Goal: Answer question/provide support

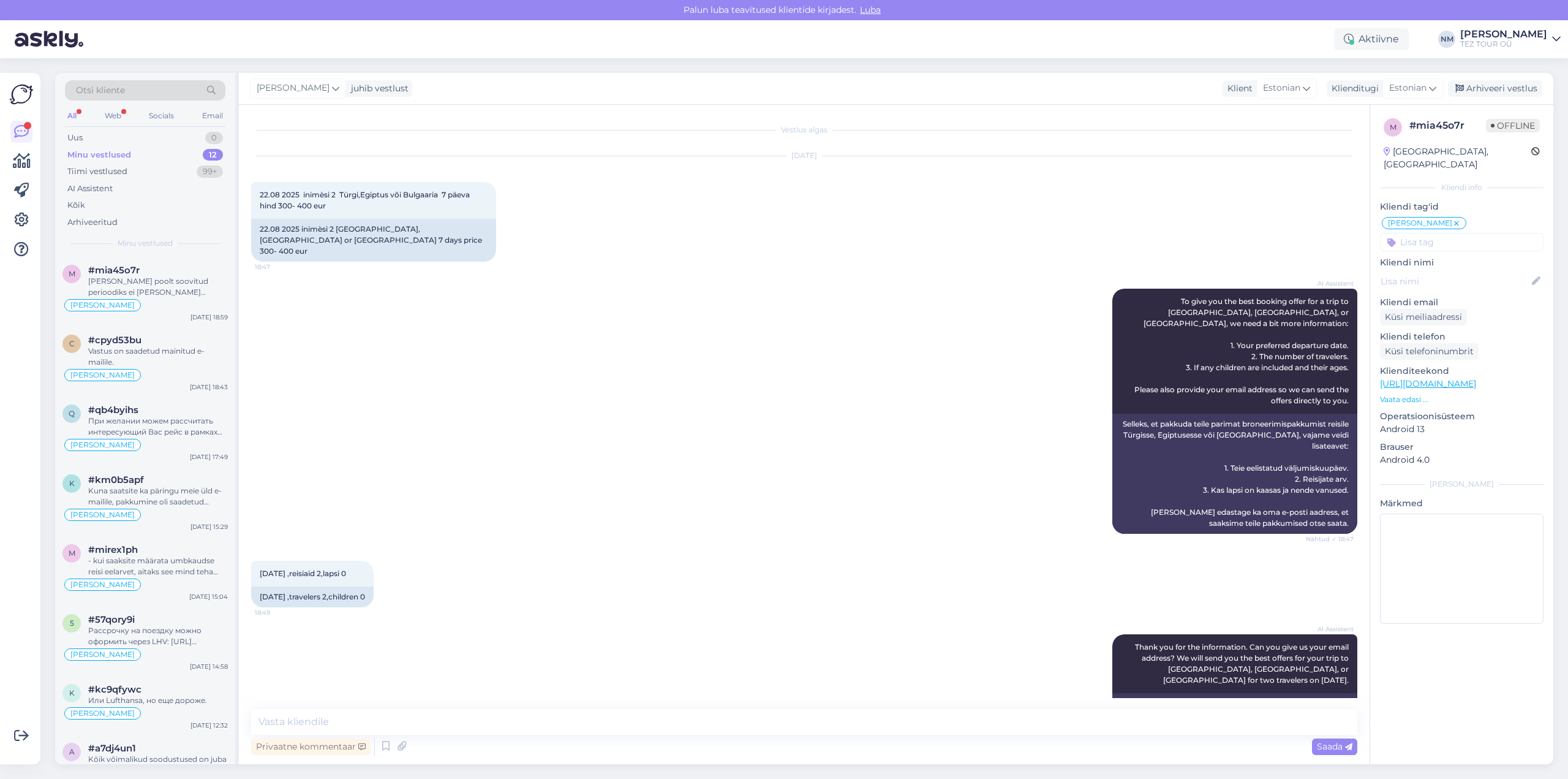
scroll to position [414, 0]
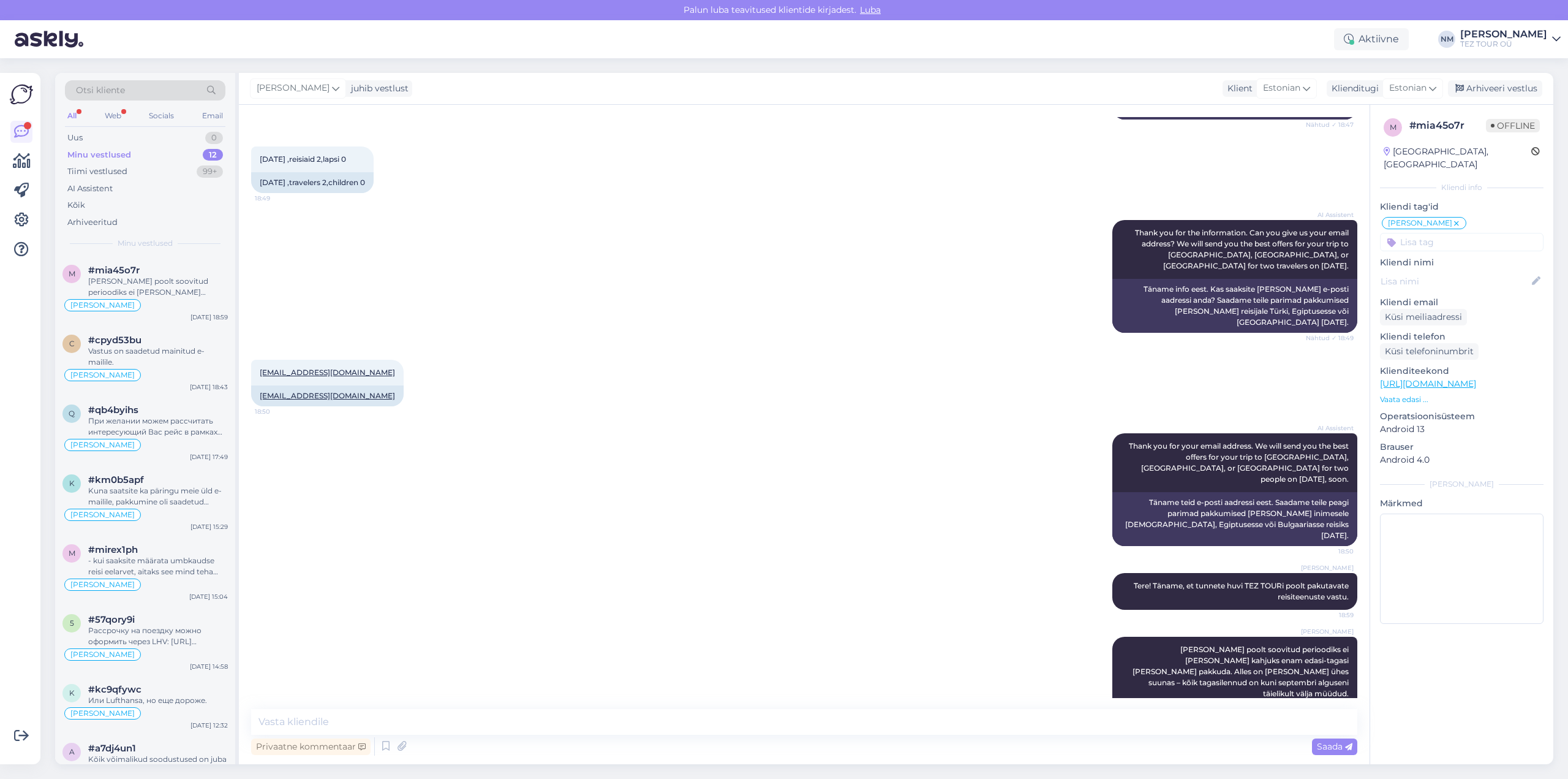
click at [692, 346] on div "aivoramman@gmail.com 18:50 aivoramman@gmail.com" at bounding box center [804, 383] width 1106 height 73
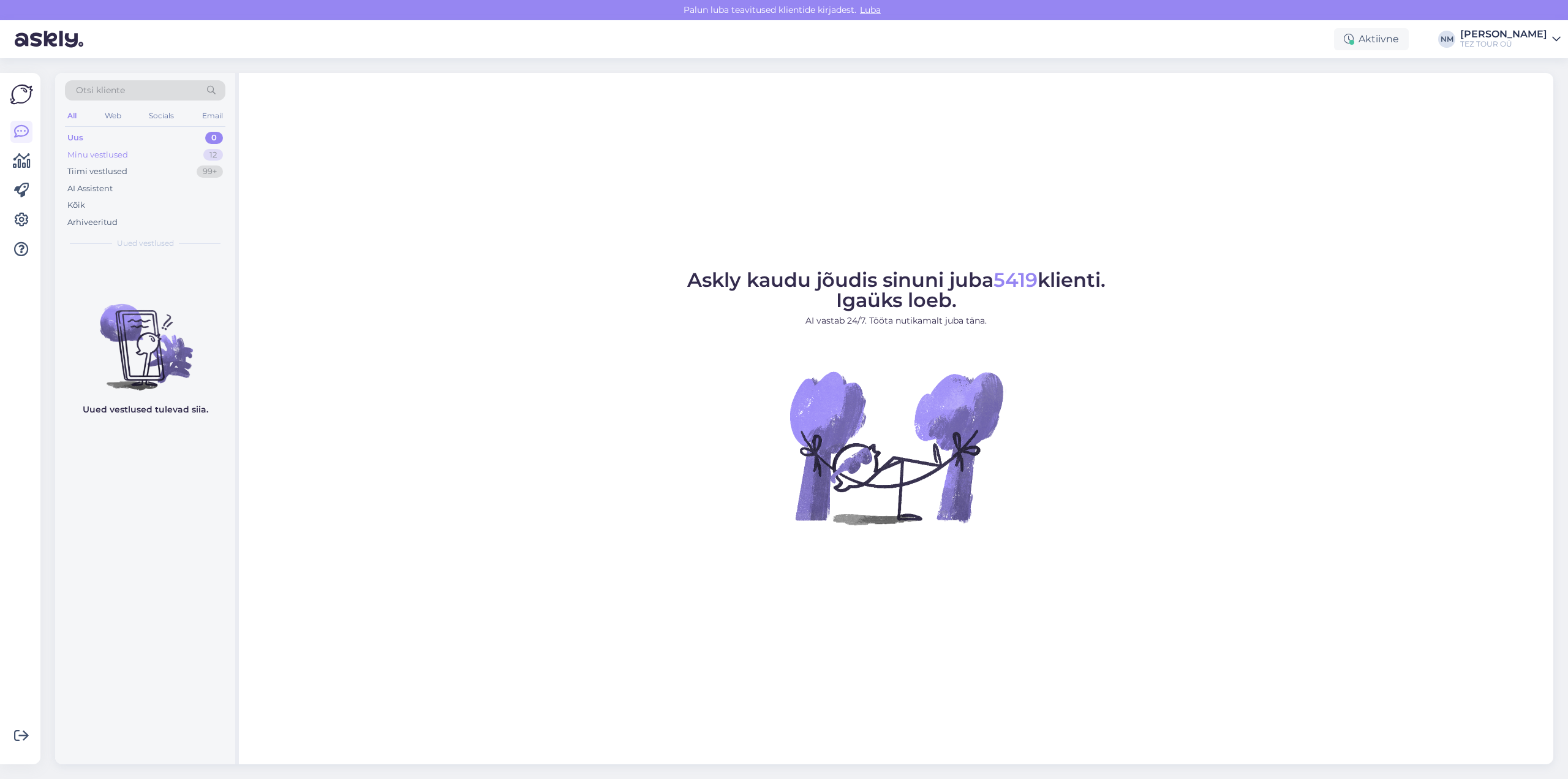
click at [213, 157] on div "12" at bounding box center [213, 155] width 19 height 12
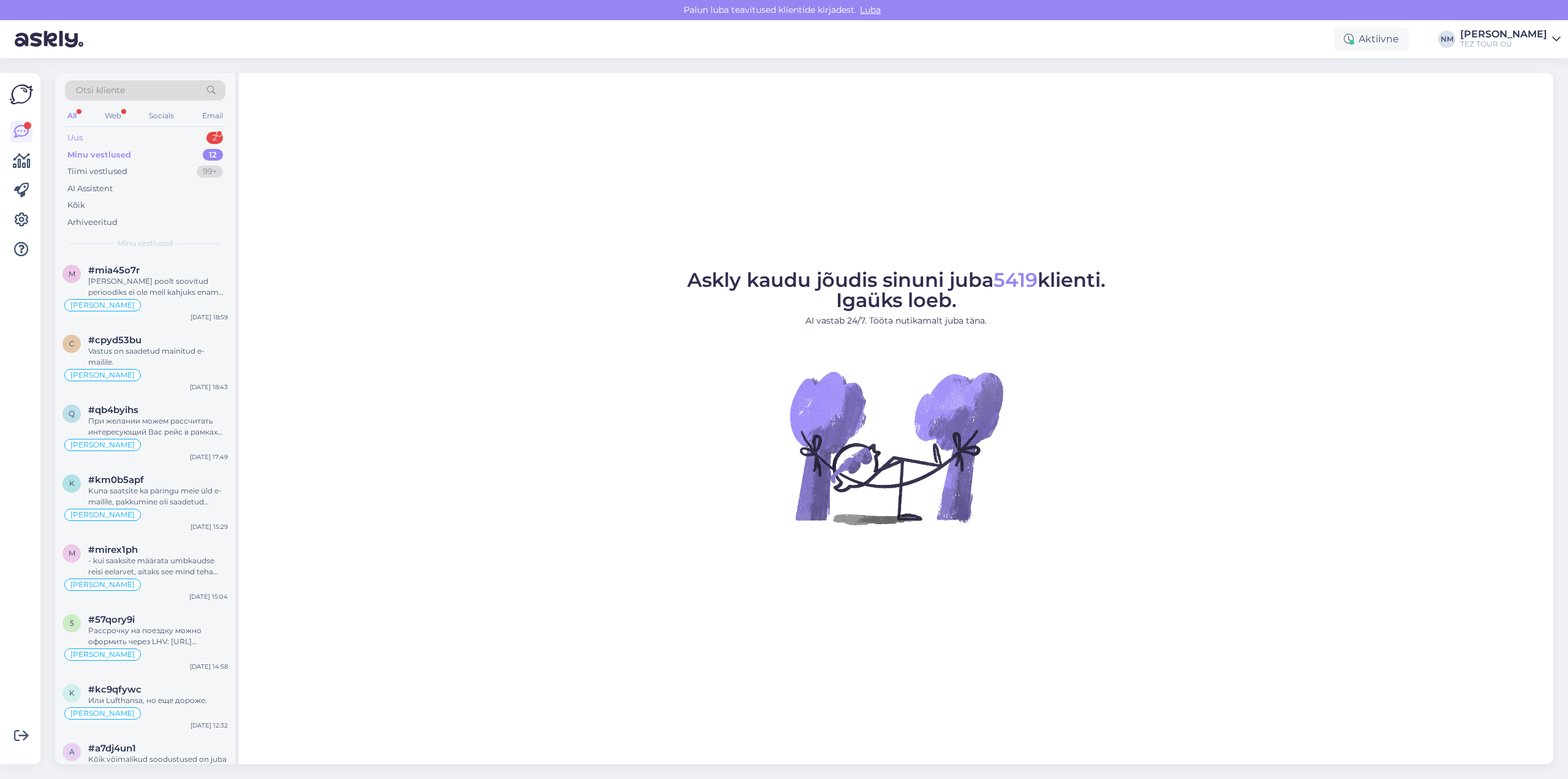
click at [214, 134] on div "2" at bounding box center [214, 137] width 17 height 12
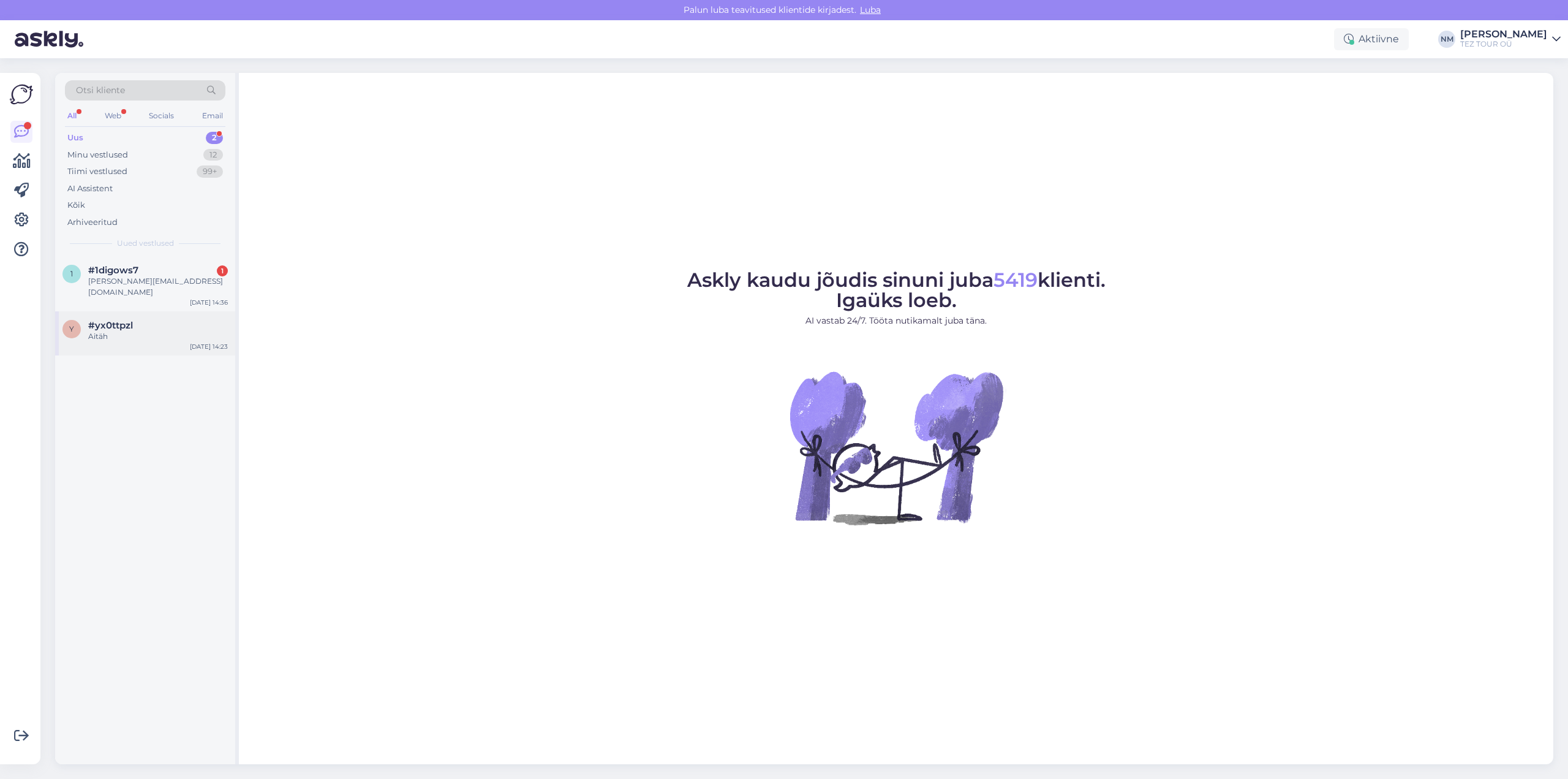
click at [172, 331] on div "Aitäh" at bounding box center [158, 336] width 139 height 11
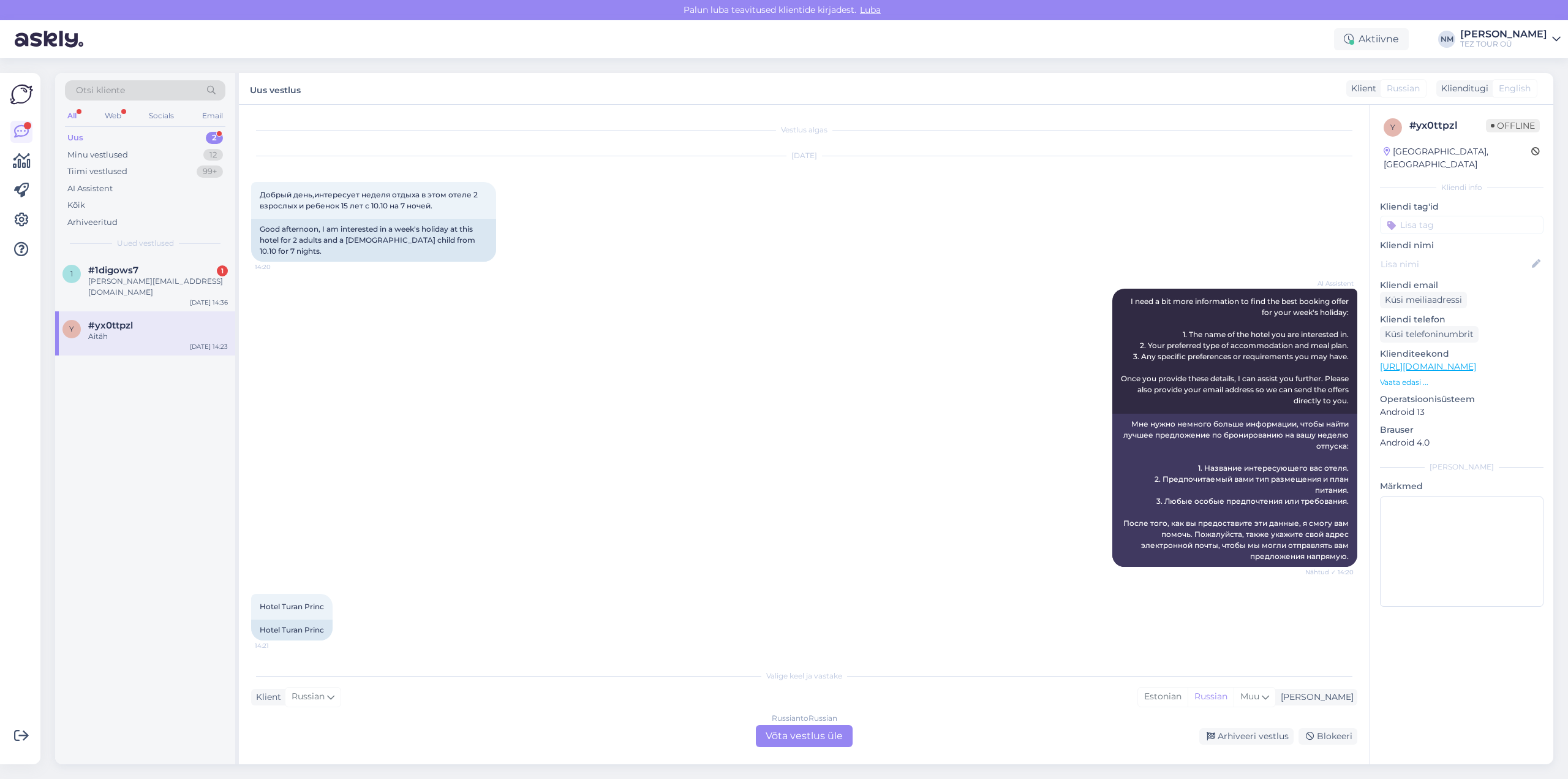
click at [822, 733] on div "Russian to Russian Võta vestlus üle" at bounding box center [804, 736] width 97 height 22
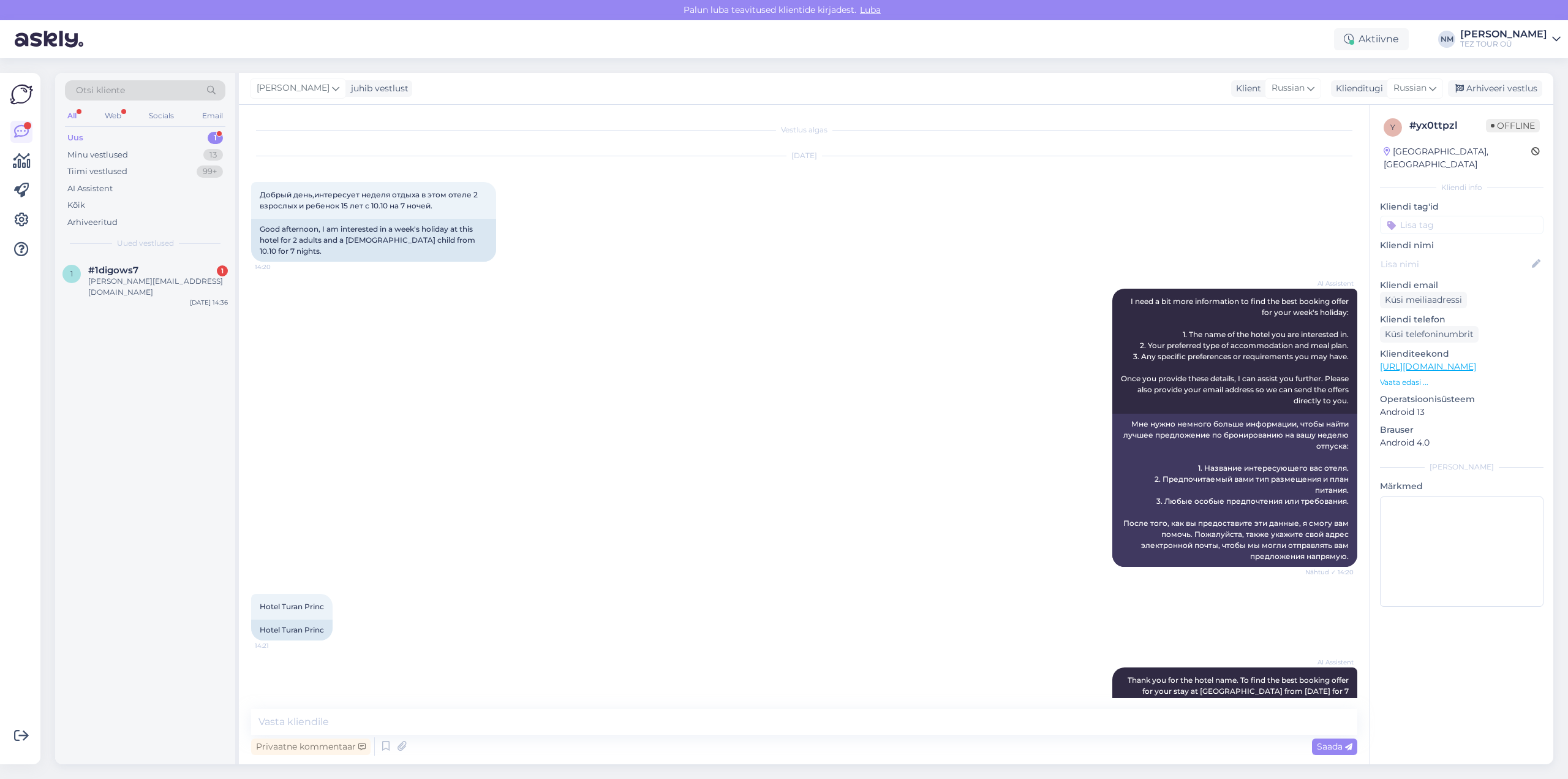
click at [1442, 216] on input at bounding box center [1462, 225] width 164 height 19
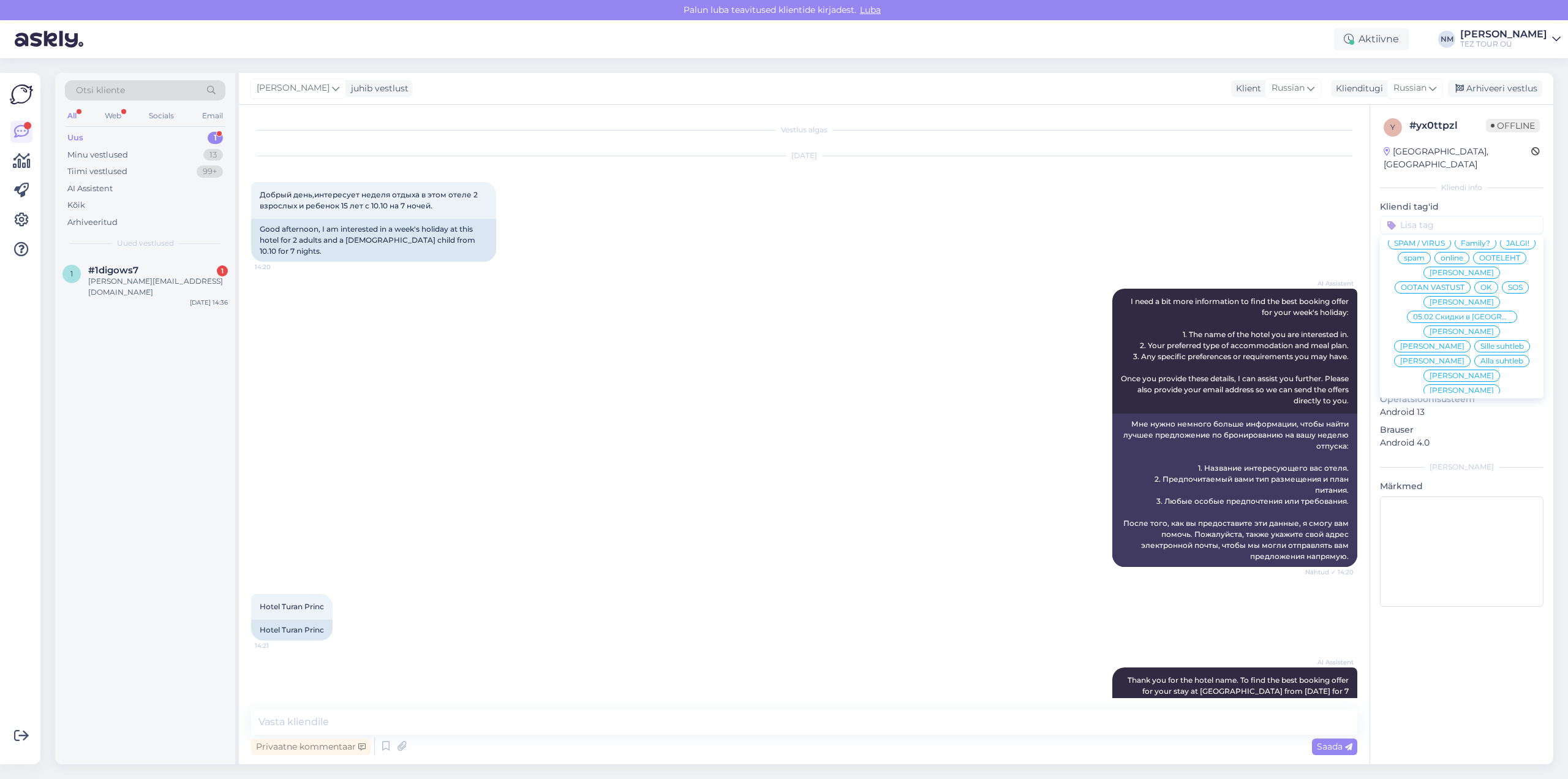
scroll to position [57, 0]
drag, startPoint x: 1481, startPoint y: 336, endPoint x: 1388, endPoint y: 332, distance: 93.1
click at [1481, 358] on span "[PERSON_NAME]" at bounding box center [1462, 361] width 65 height 7
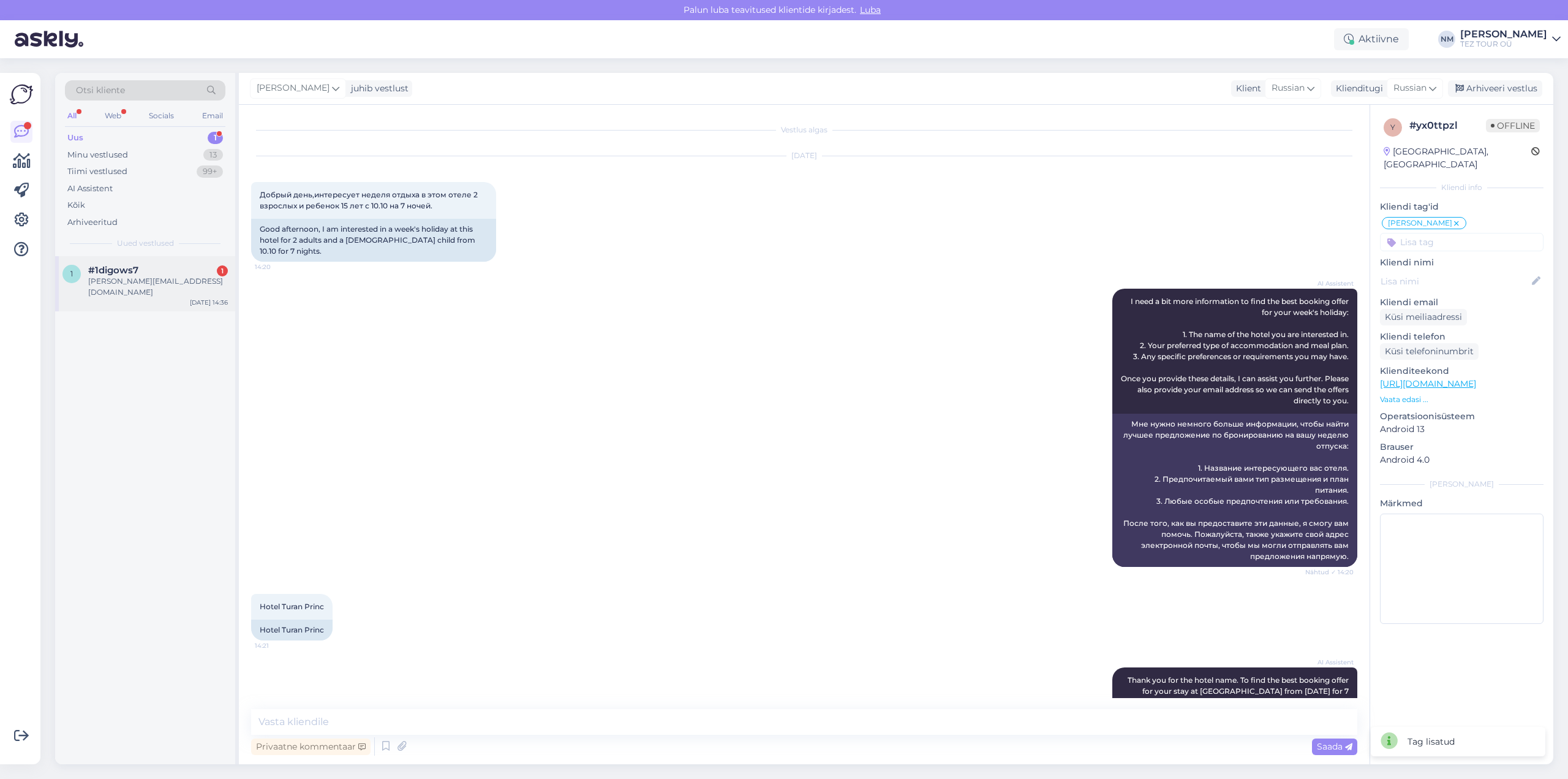
click at [159, 278] on div "[PERSON_NAME][EMAIL_ADDRESS][DOMAIN_NAME]" at bounding box center [158, 287] width 139 height 22
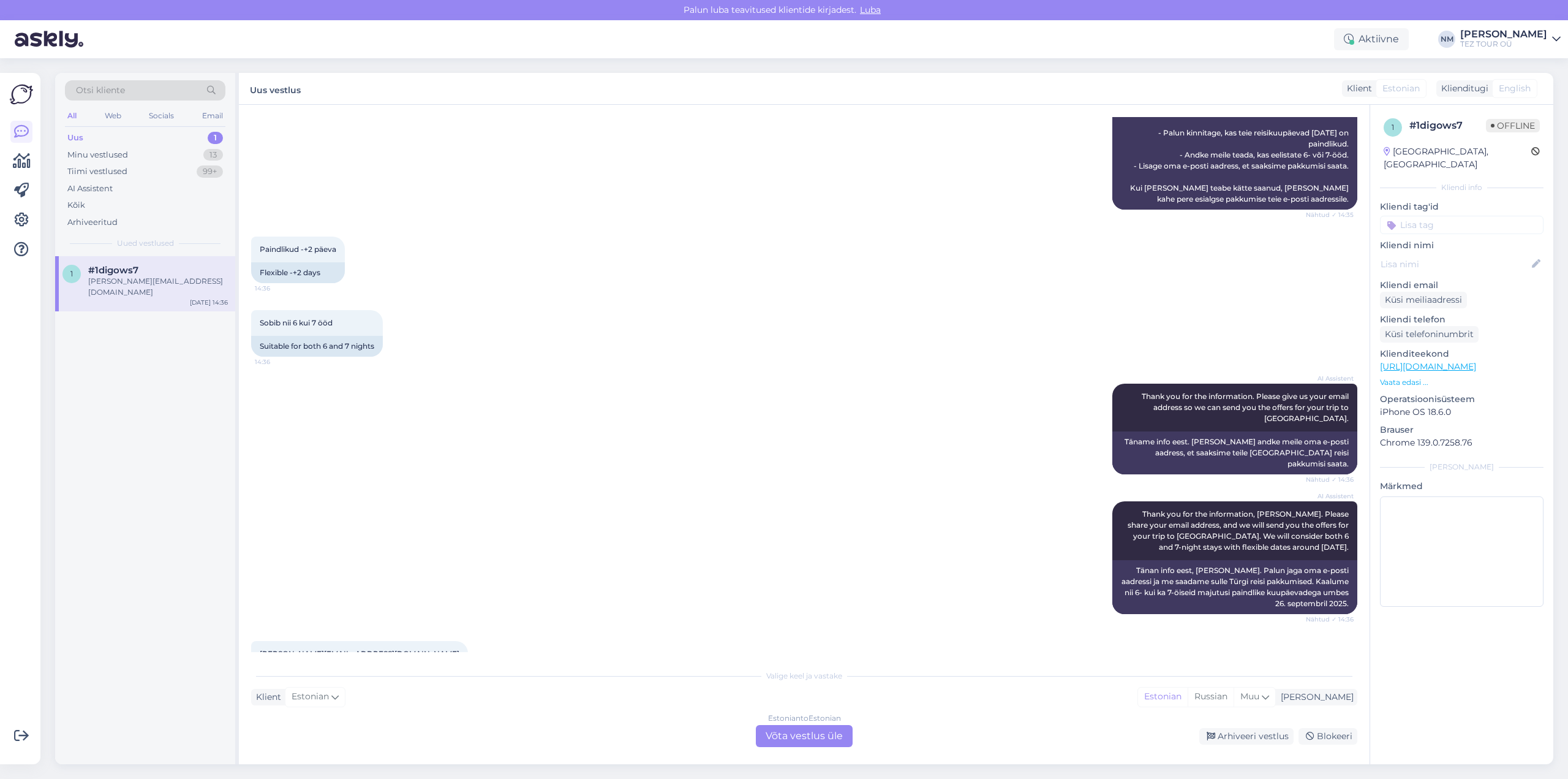
scroll to position [729, 0]
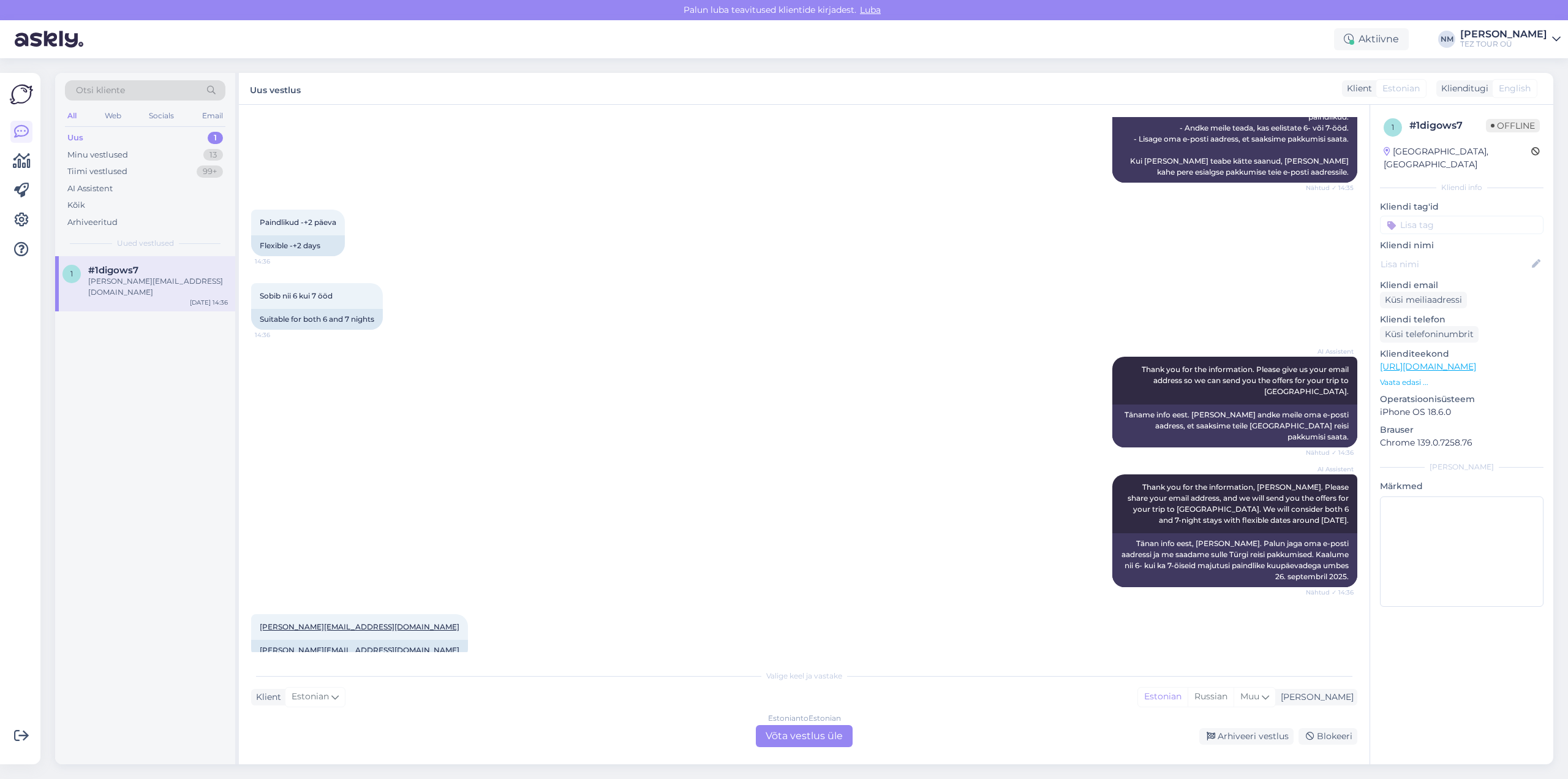
click at [801, 739] on div "Estonian to Estonian Võta vestlus üle" at bounding box center [804, 736] width 97 height 22
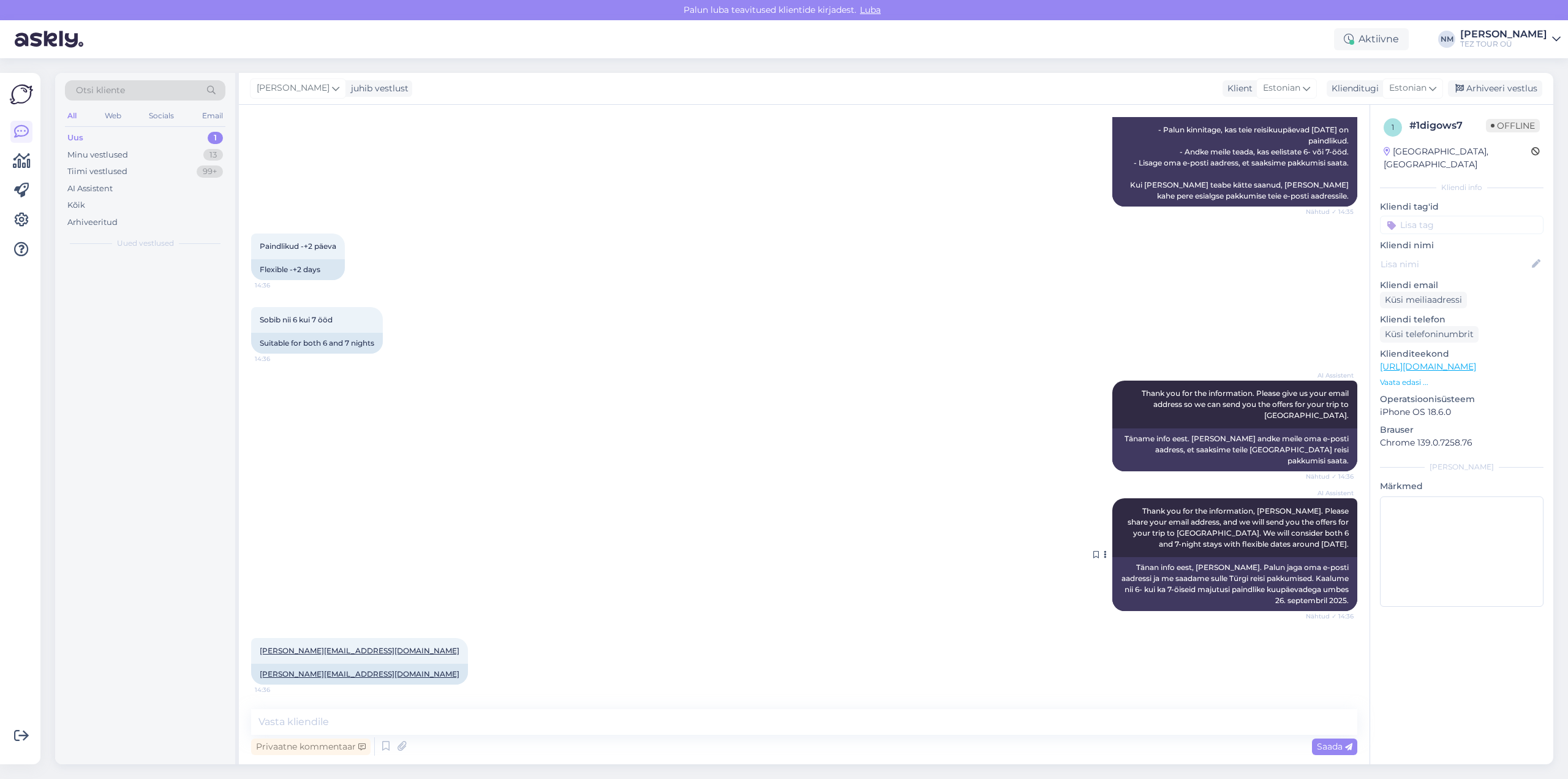
scroll to position [683, 0]
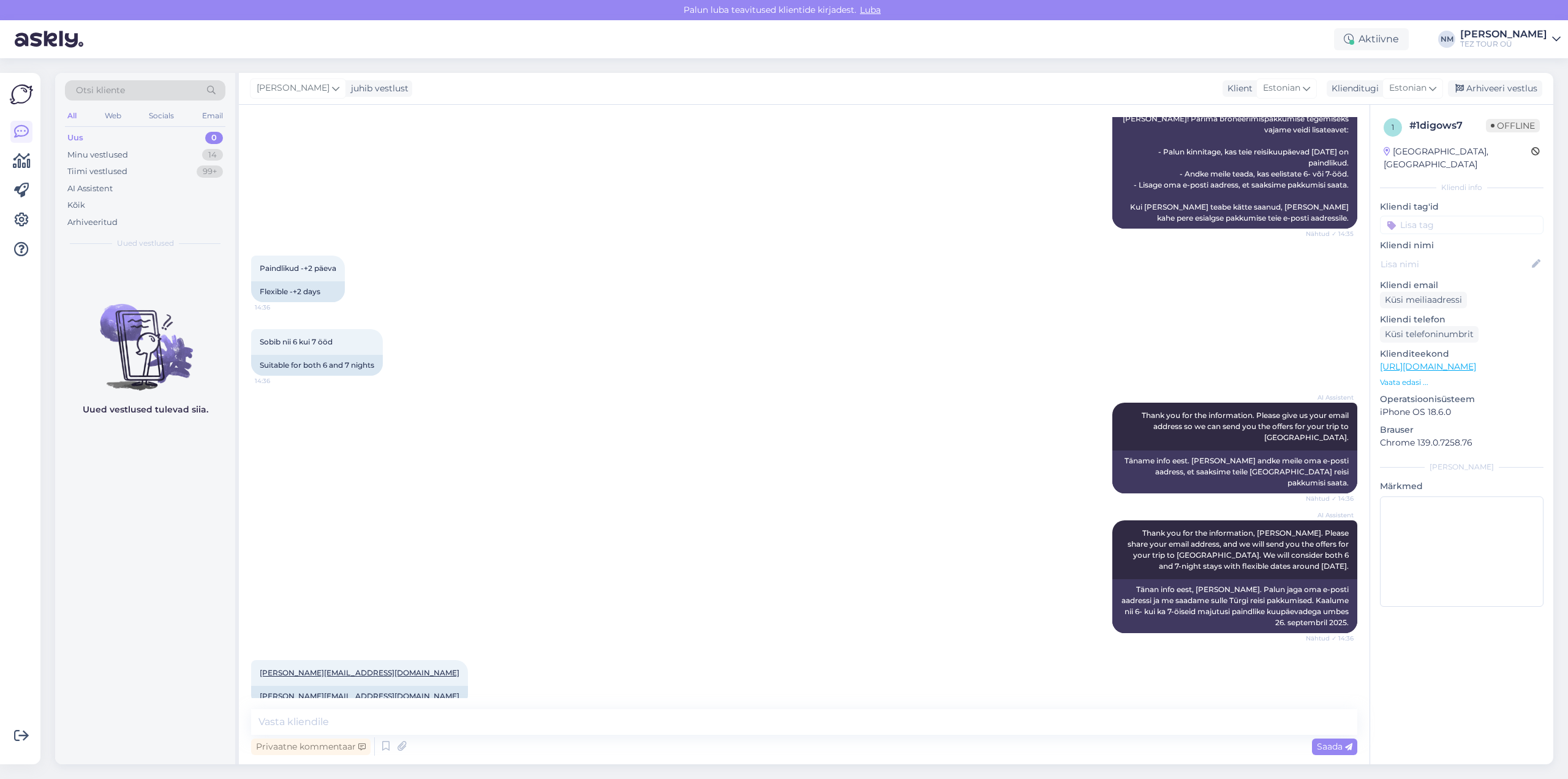
click at [1432, 217] on input at bounding box center [1462, 225] width 164 height 19
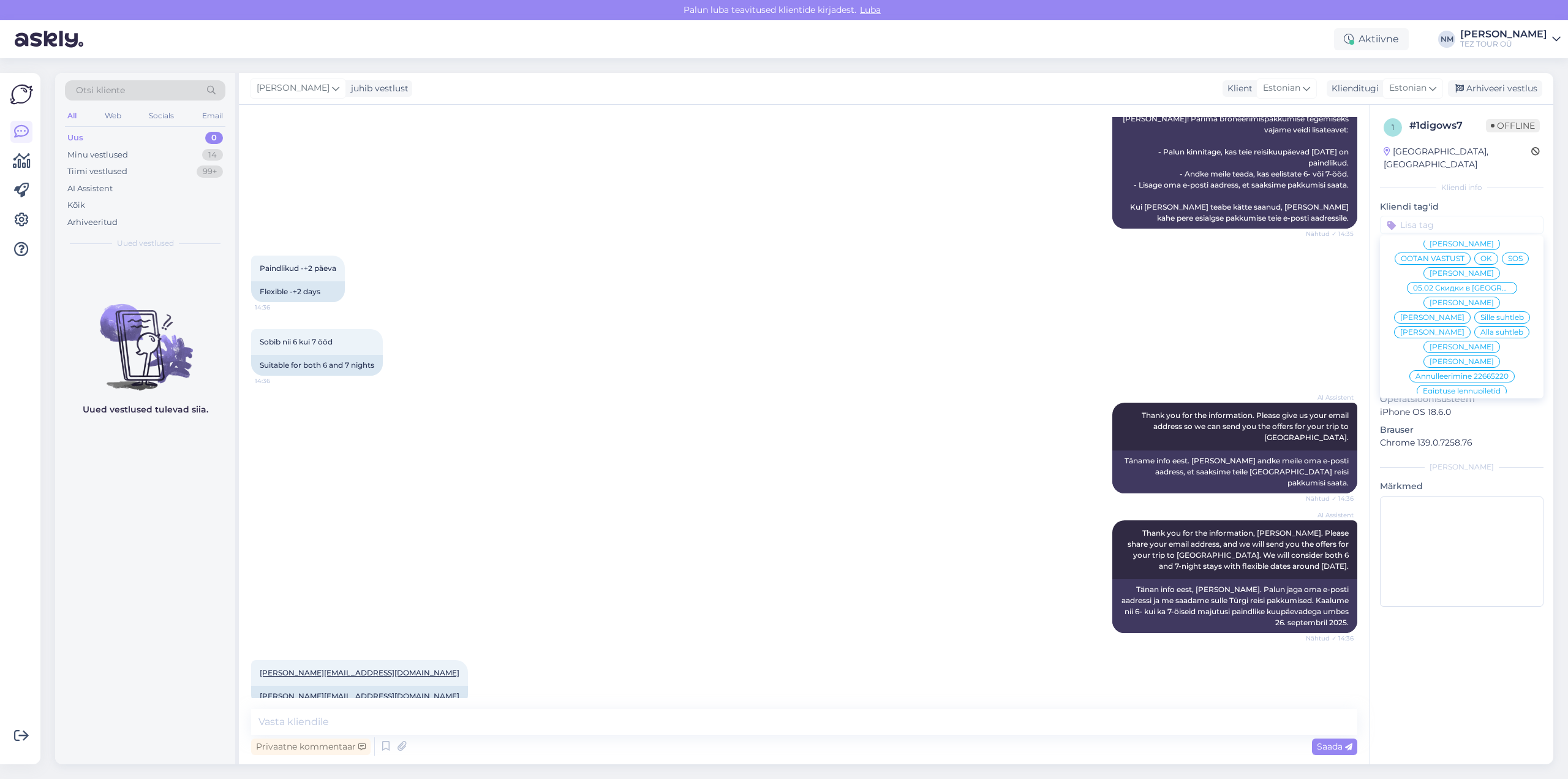
click at [1460, 358] on span "[PERSON_NAME]" at bounding box center [1462, 361] width 65 height 7
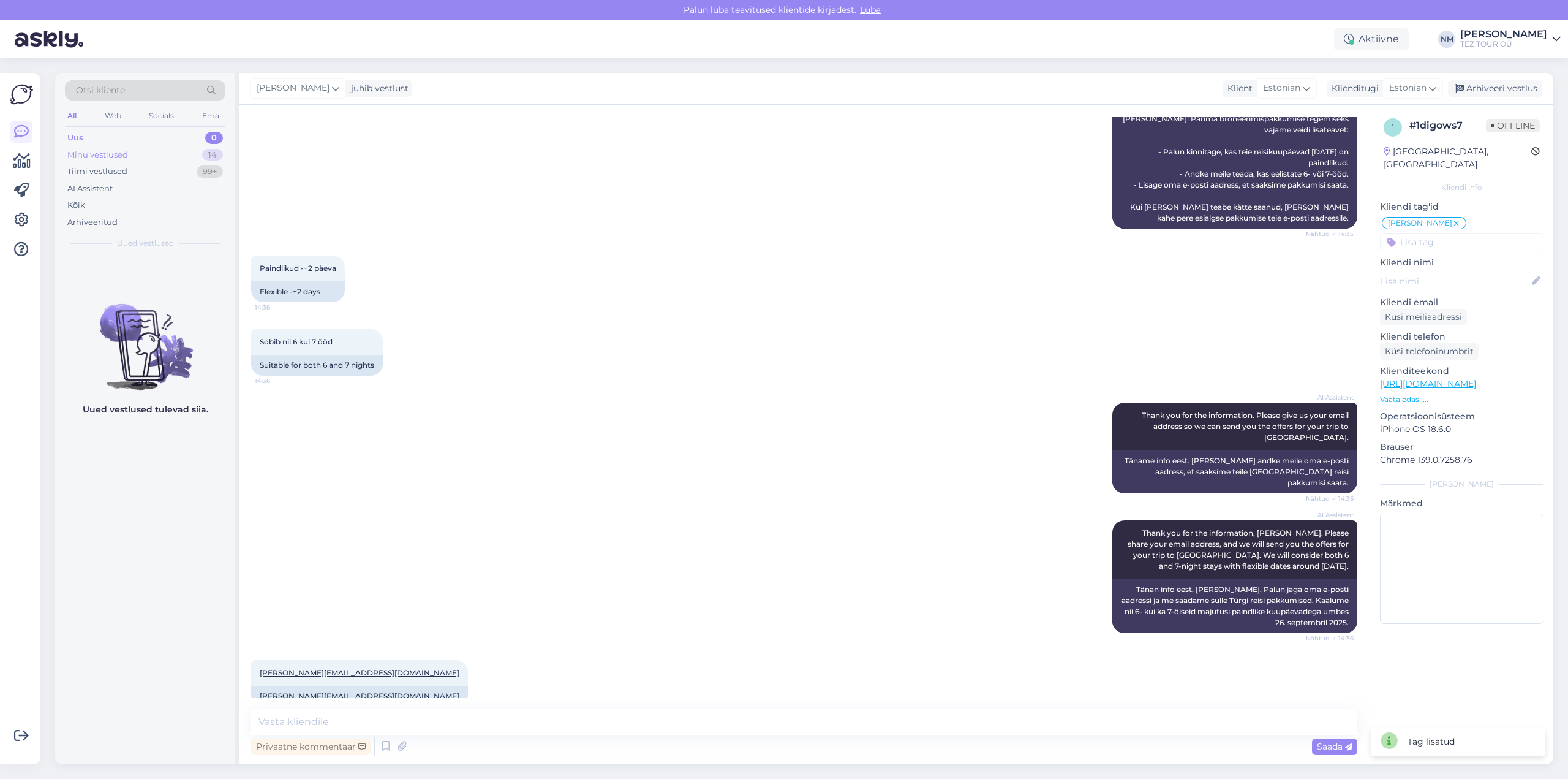
click at [213, 155] on div "14" at bounding box center [212, 155] width 21 height 12
